Goal: Task Accomplishment & Management: Manage account settings

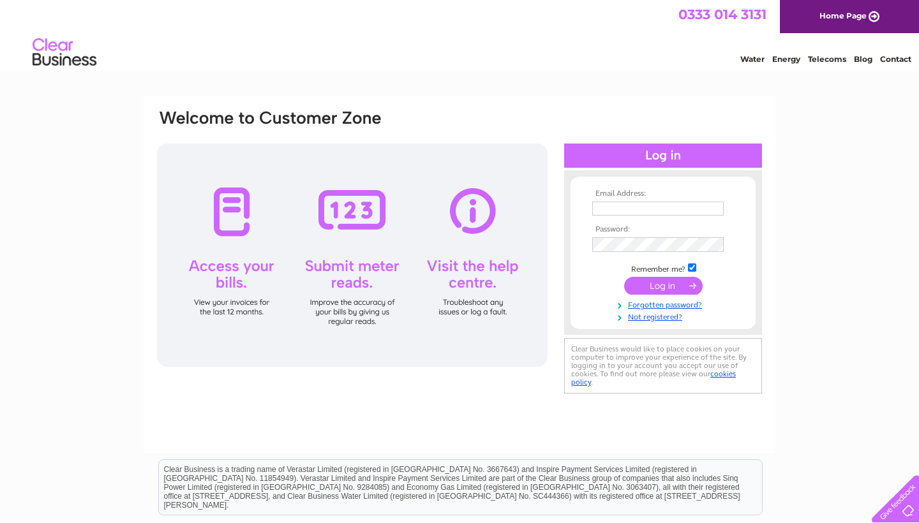
scroll to position [12, 0]
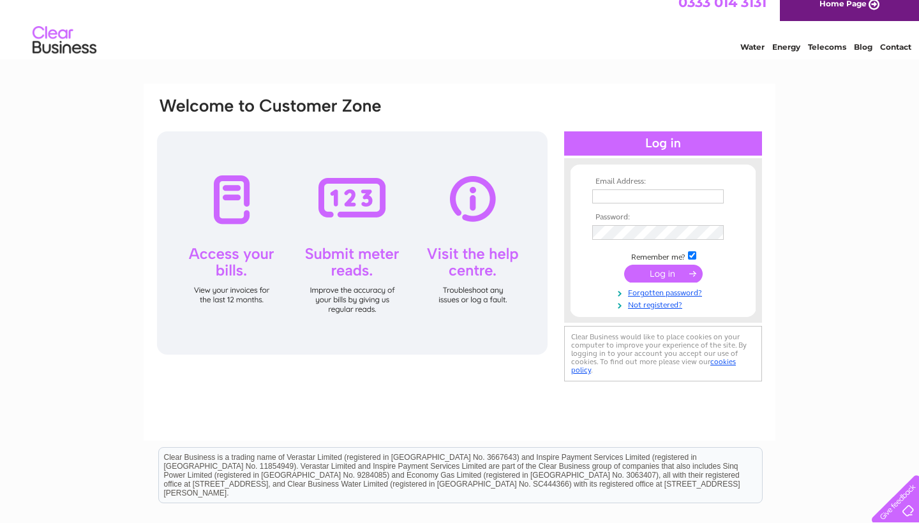
click at [660, 188] on td at bounding box center [663, 196] width 148 height 20
type input "[EMAIL_ADDRESS][DOMAIN_NAME]"
click at [663, 274] on input "submit" at bounding box center [663, 275] width 78 height 18
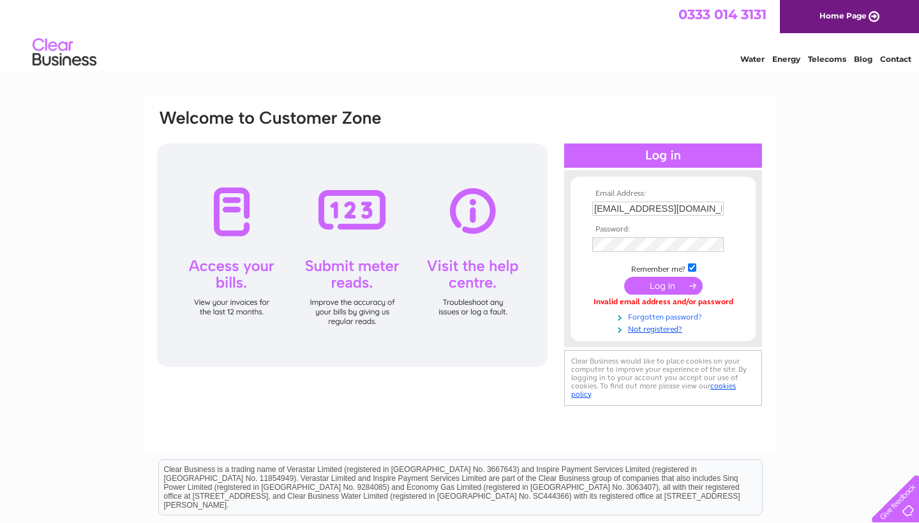
click at [667, 313] on link "Forgotten password?" at bounding box center [664, 316] width 145 height 12
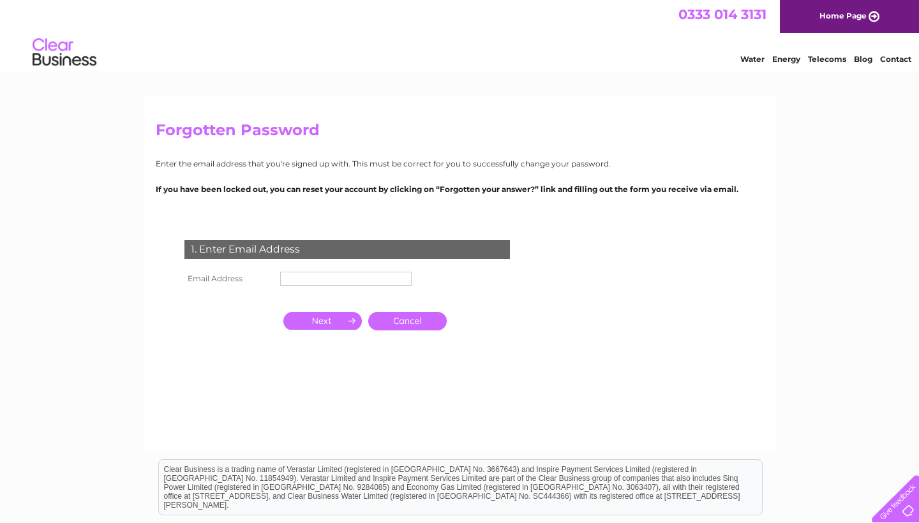
click at [376, 281] on input "text" at bounding box center [345, 279] width 131 height 14
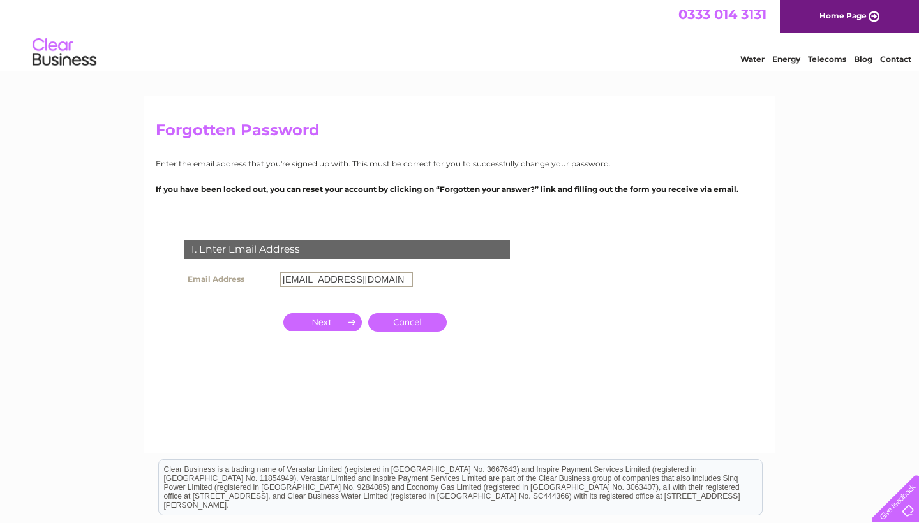
type input "[EMAIL_ADDRESS][DOMAIN_NAME]"
click input "submit" at bounding box center [0, 0] width 0 height 0
click at [400, 322] on link "Cancel" at bounding box center [407, 322] width 78 height 18
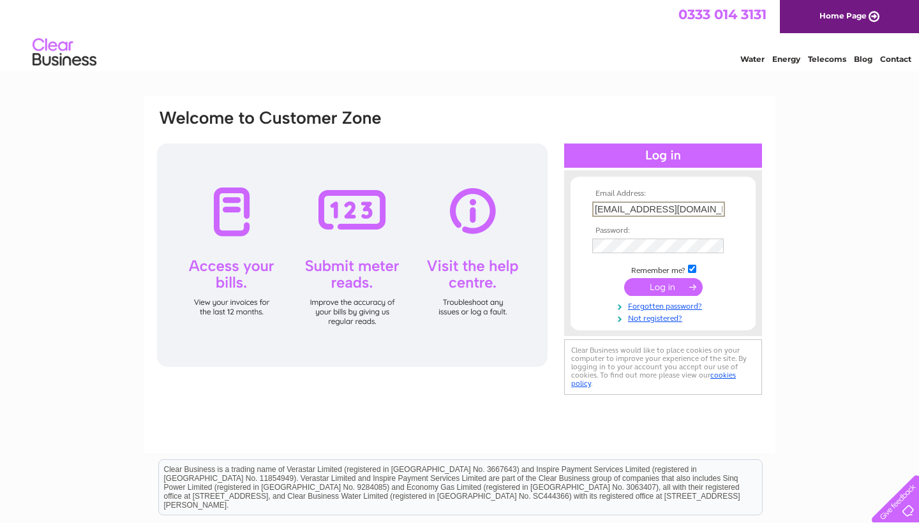
type input "magicwok520@gmail.com"
click at [663, 286] on input "submit" at bounding box center [663, 287] width 78 height 18
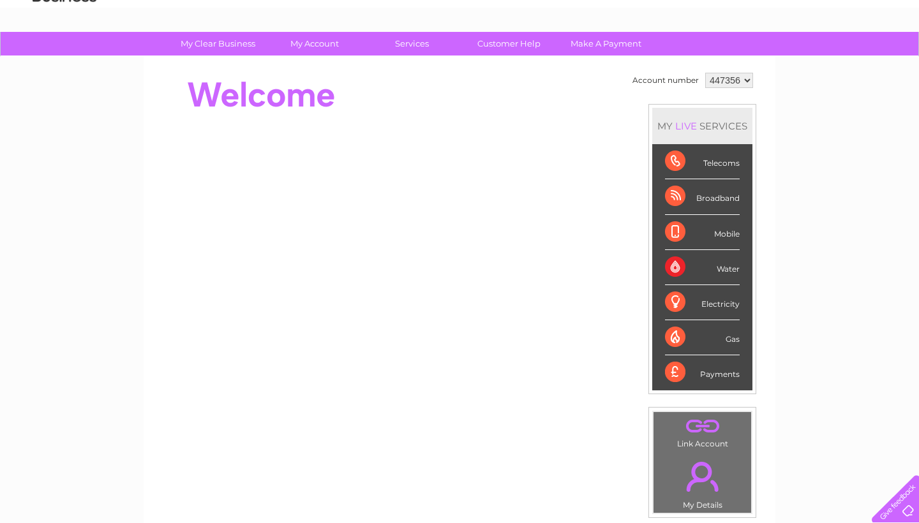
scroll to position [6, 0]
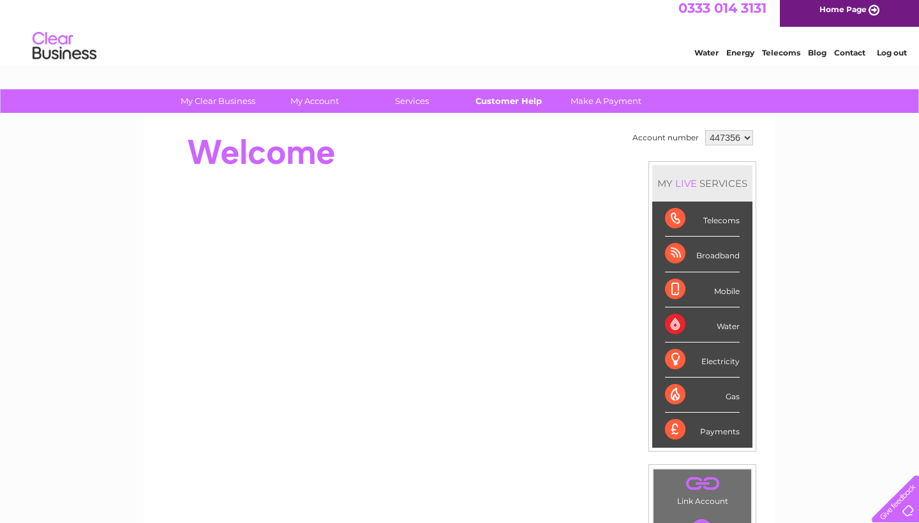
click at [492, 96] on link "Customer Help" at bounding box center [508, 101] width 105 height 24
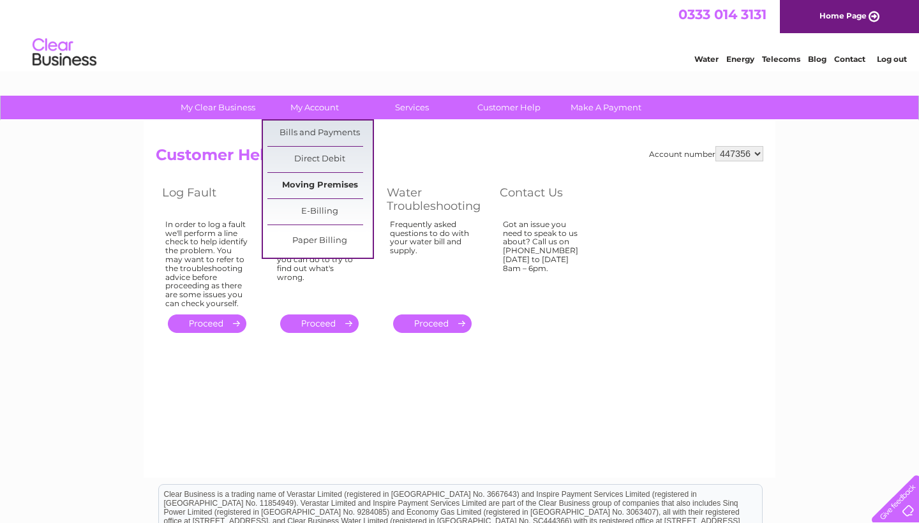
click at [327, 179] on link "Moving Premises" at bounding box center [319, 186] width 105 height 26
click at [295, 187] on link "Moving Premises" at bounding box center [319, 186] width 105 height 26
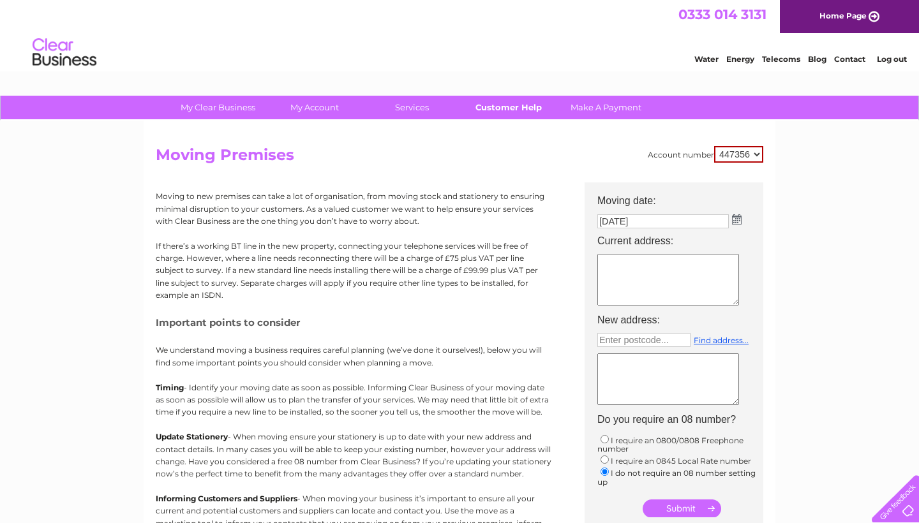
click at [488, 101] on link "Customer Help" at bounding box center [508, 108] width 105 height 24
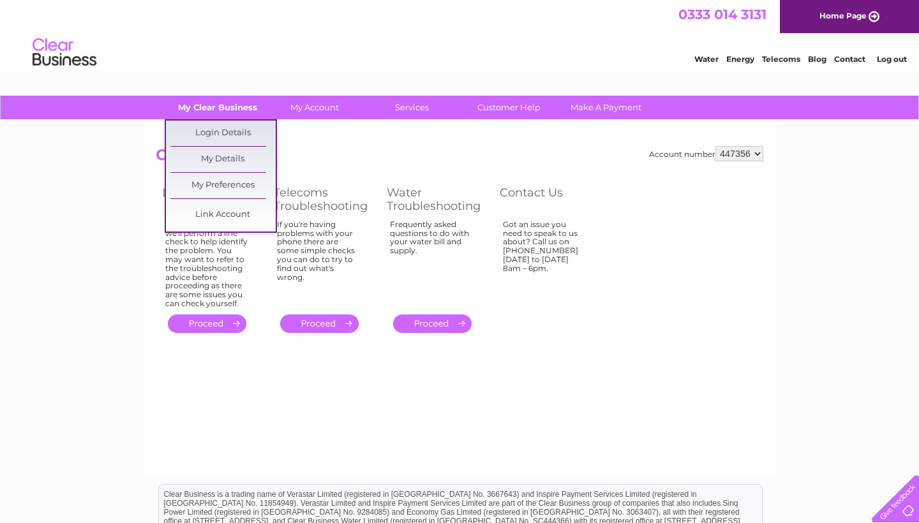
click at [228, 109] on link "My Clear Business" at bounding box center [217, 108] width 105 height 24
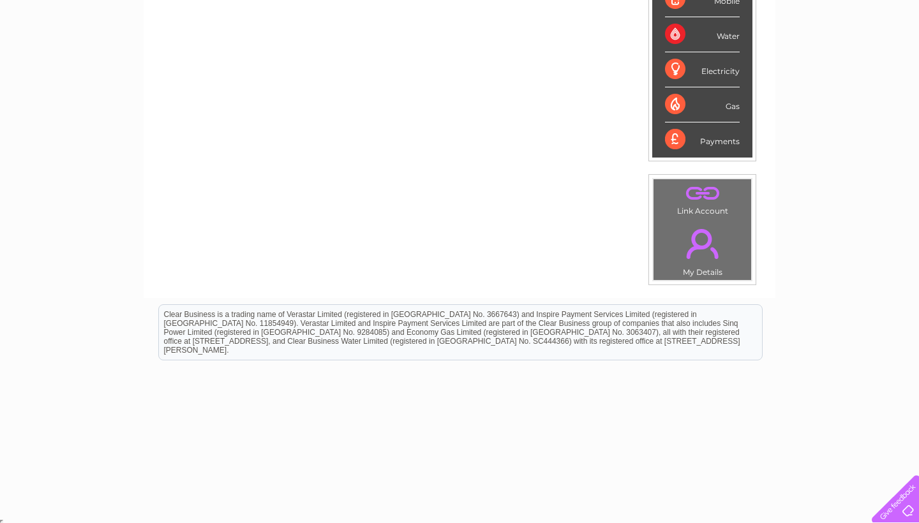
scroll to position [295, 0]
click at [709, 249] on link "." at bounding box center [701, 245] width 91 height 45
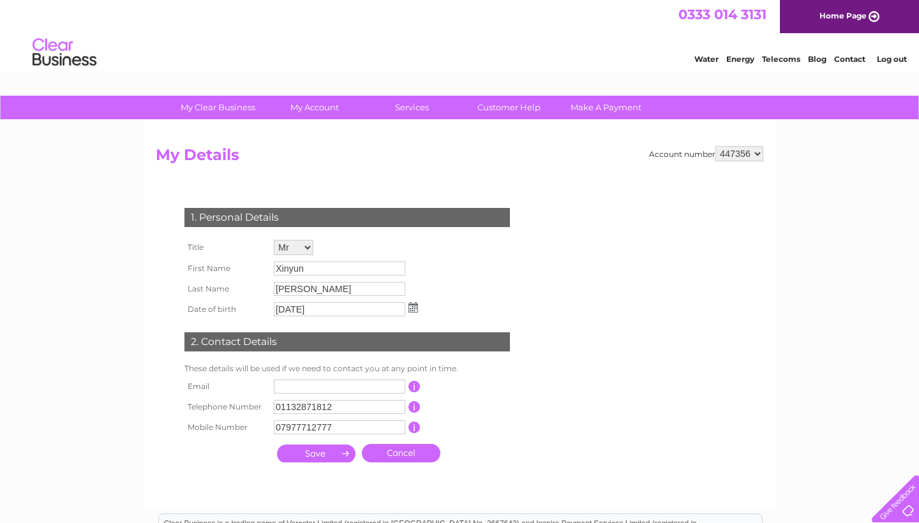
click at [840, 15] on link "Home Page" at bounding box center [849, 16] width 139 height 33
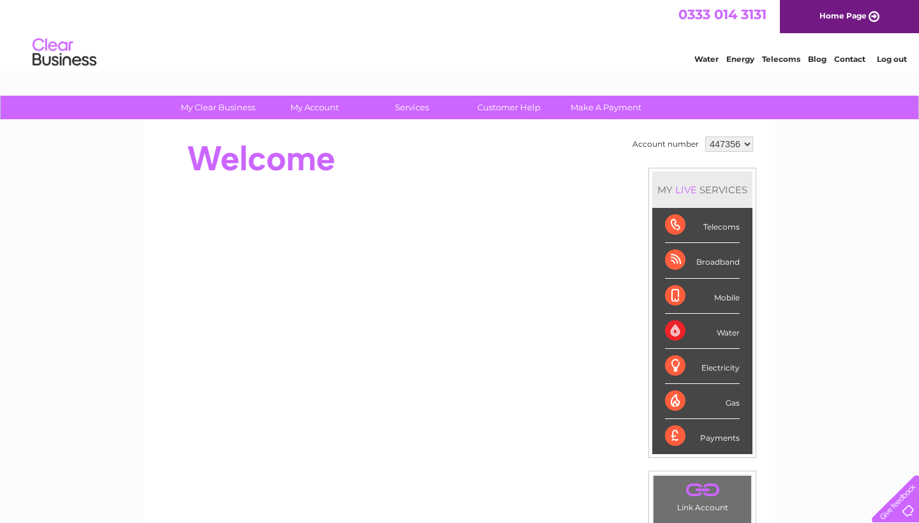
click at [418, 1] on div "0333 014 3131 Home Page" at bounding box center [459, 16] width 919 height 33
